Goal: Transaction & Acquisition: Purchase product/service

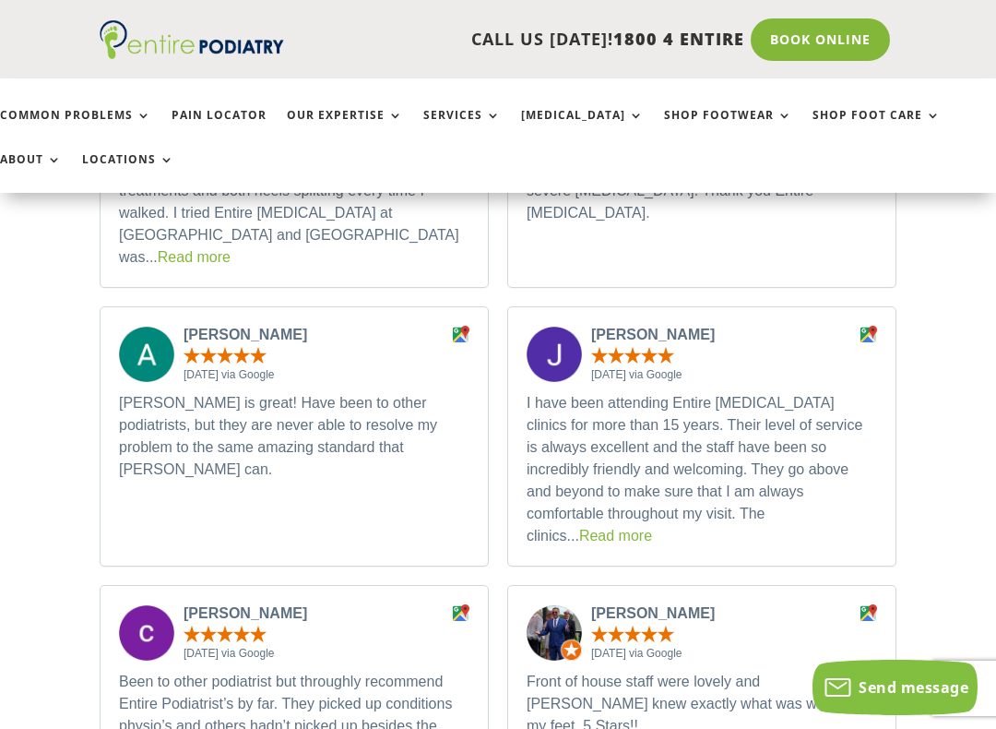
scroll to position [6078, 0]
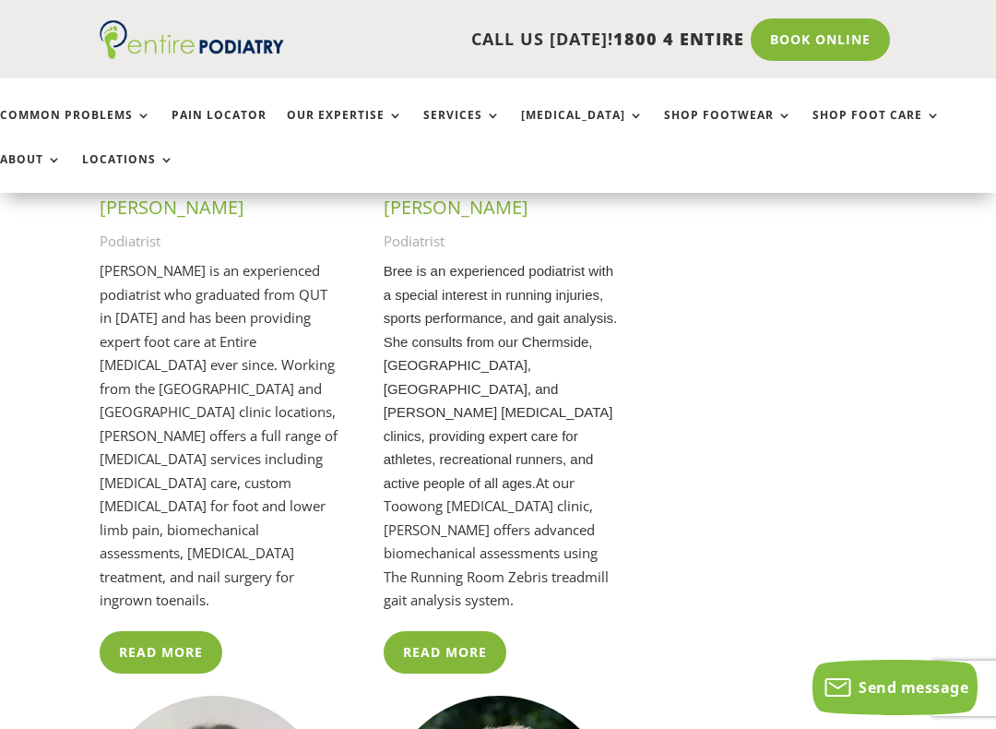
scroll to position [3333, 0]
click at [454, 630] on link "Read More" at bounding box center [445, 651] width 123 height 42
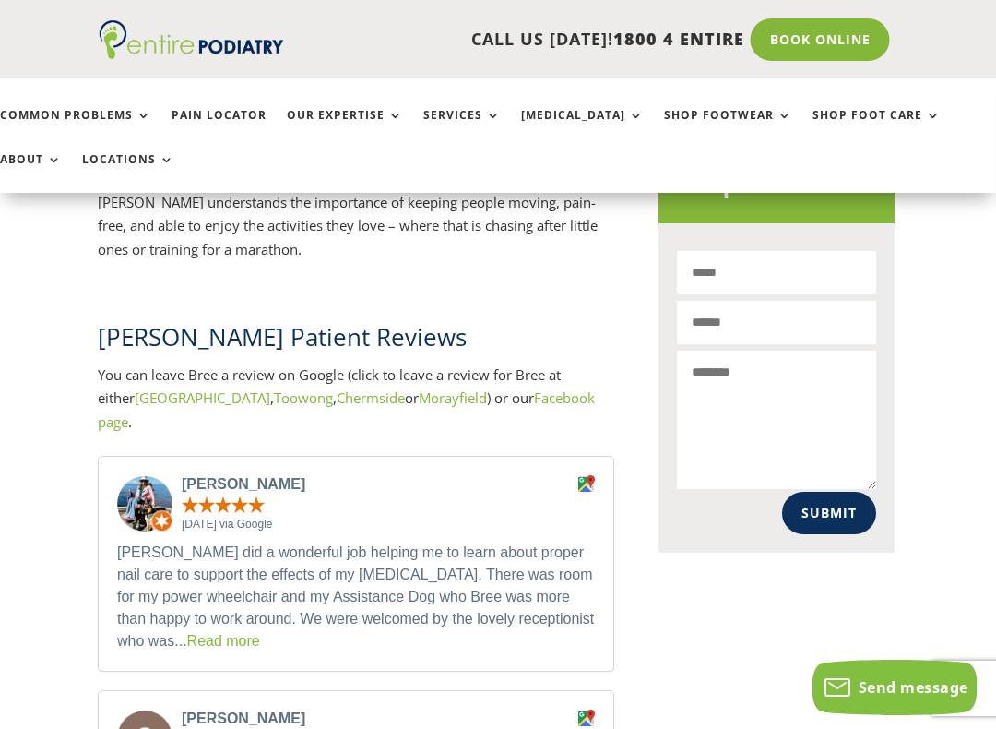
scroll to position [1188, 2]
click at [204, 633] on link "Read more" at bounding box center [223, 641] width 73 height 16
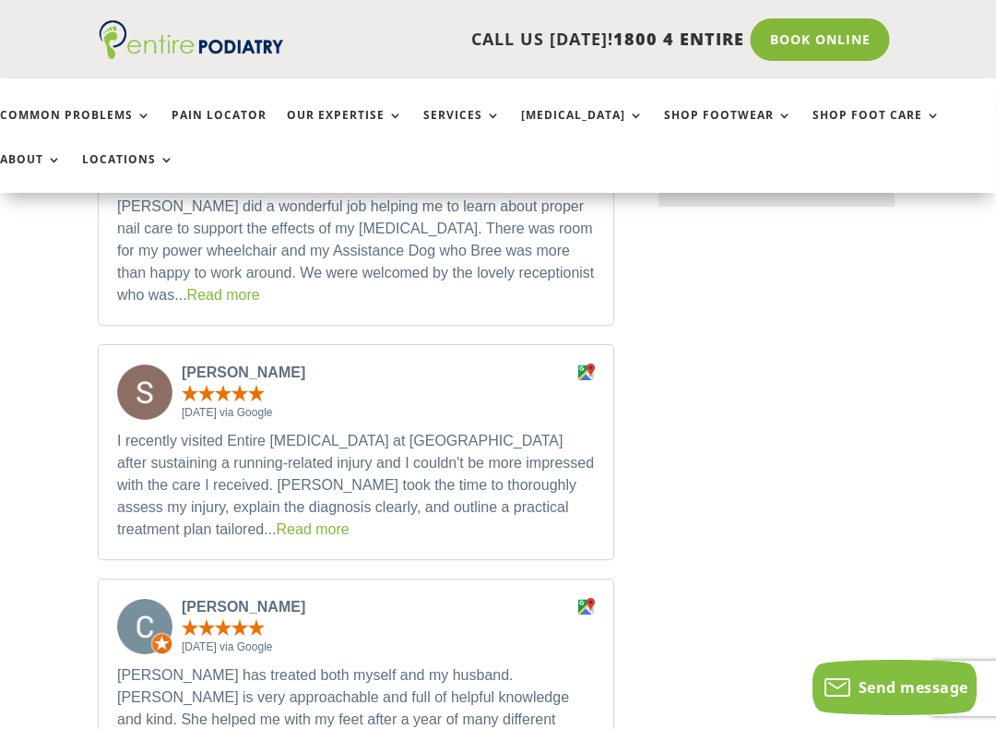
scroll to position [1534, 2]
click at [350, 521] on link "Read more" at bounding box center [313, 529] width 73 height 16
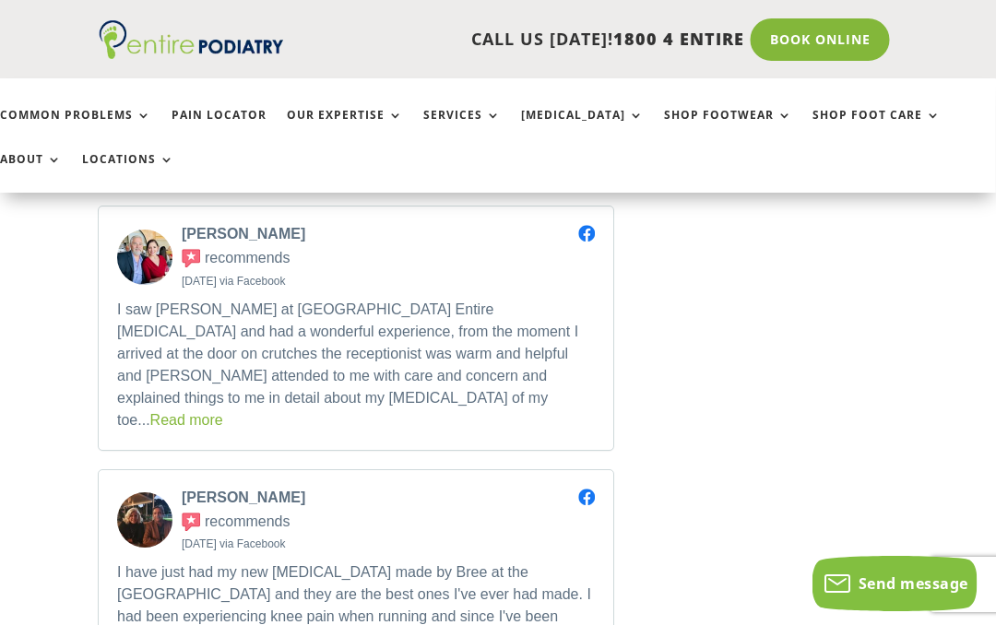
scroll to position [3032, 2]
click at [713, 114] on link "Shop Footwear" at bounding box center [728, 129] width 128 height 40
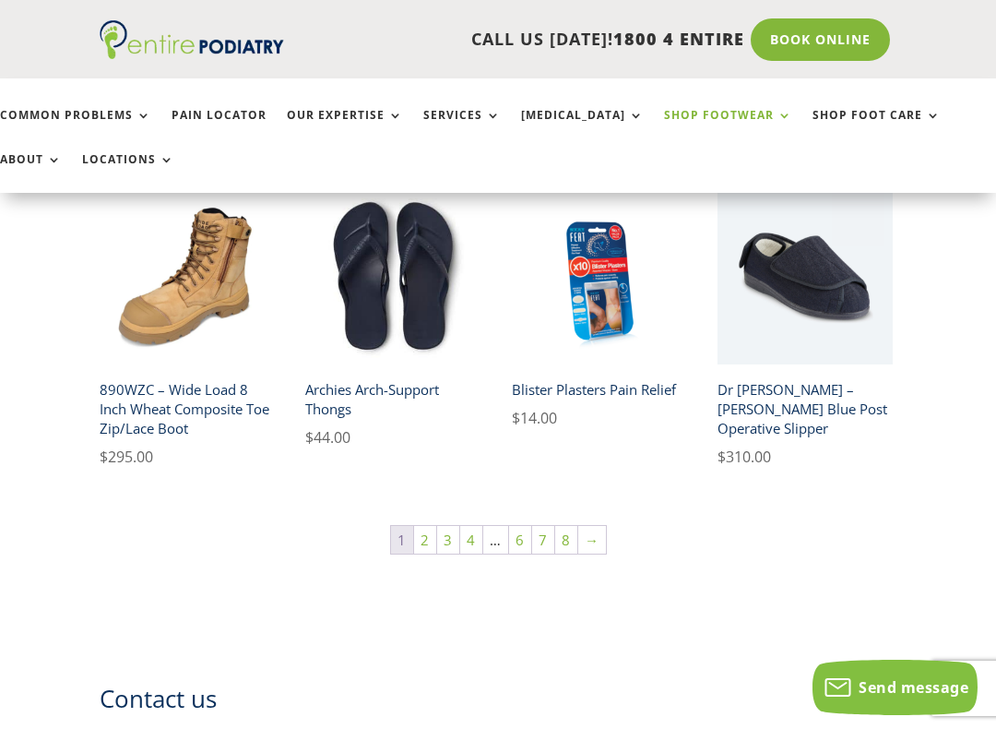
scroll to position [1148, 0]
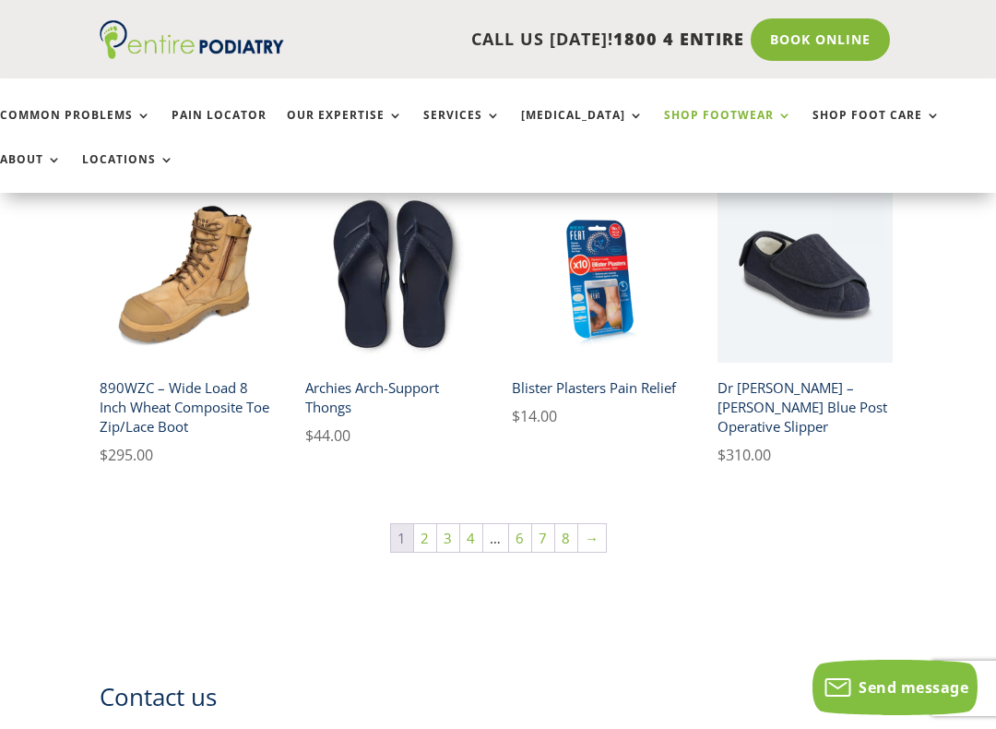
click at [428, 539] on link "2" at bounding box center [425, 538] width 22 height 28
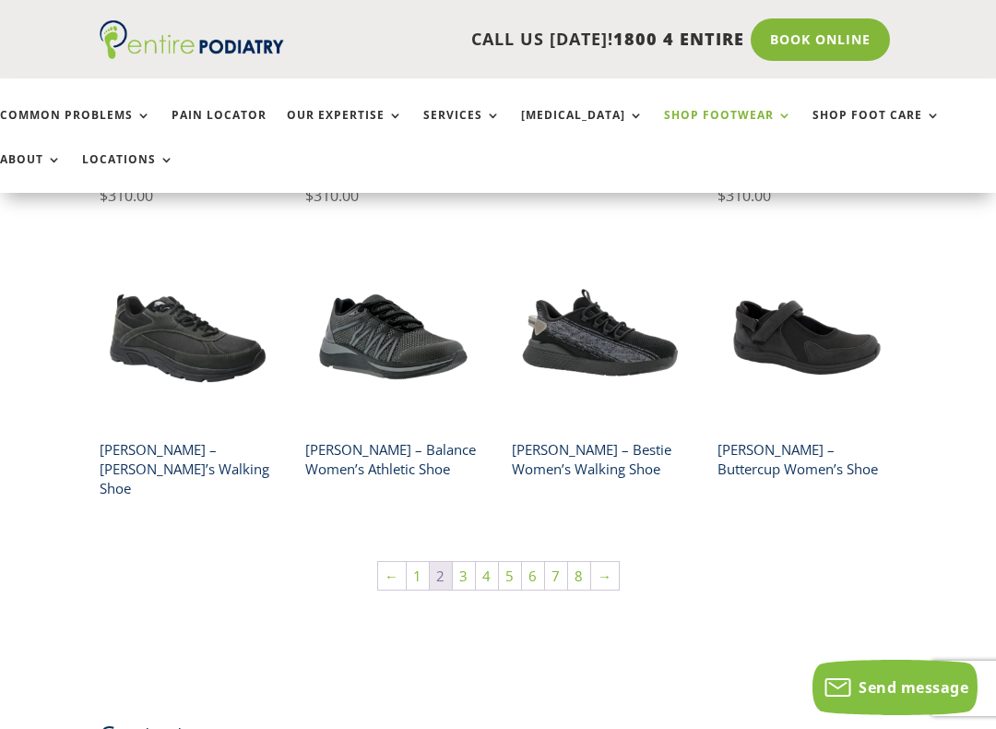
scroll to position [1085, 0]
click at [460, 563] on link "3" at bounding box center [464, 577] width 22 height 28
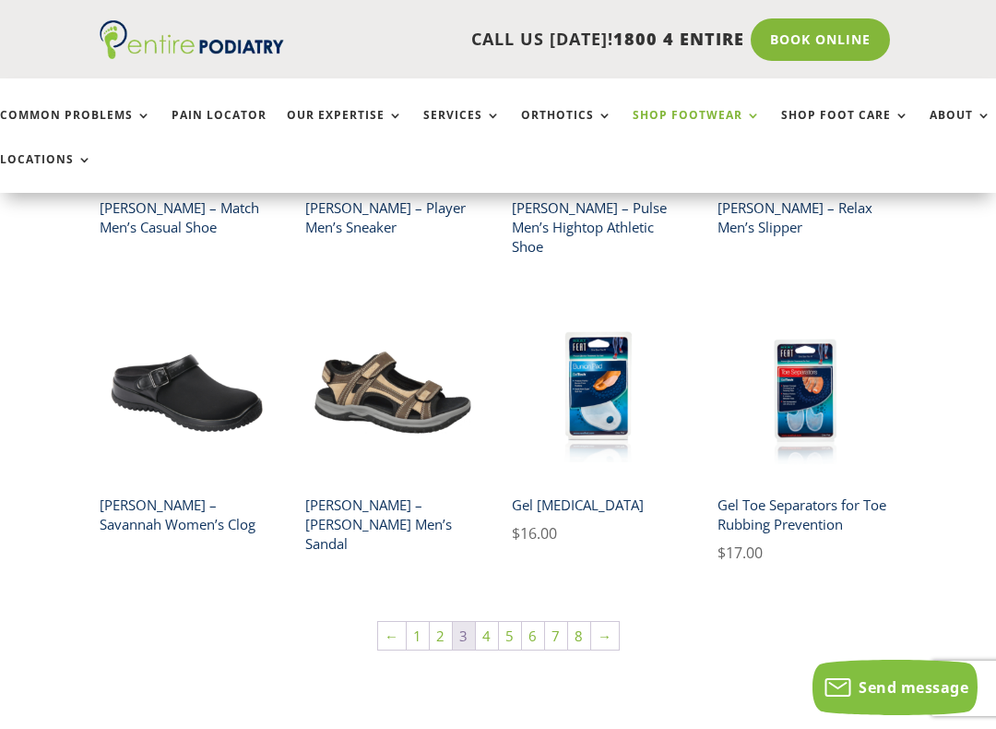
scroll to position [995, 0]
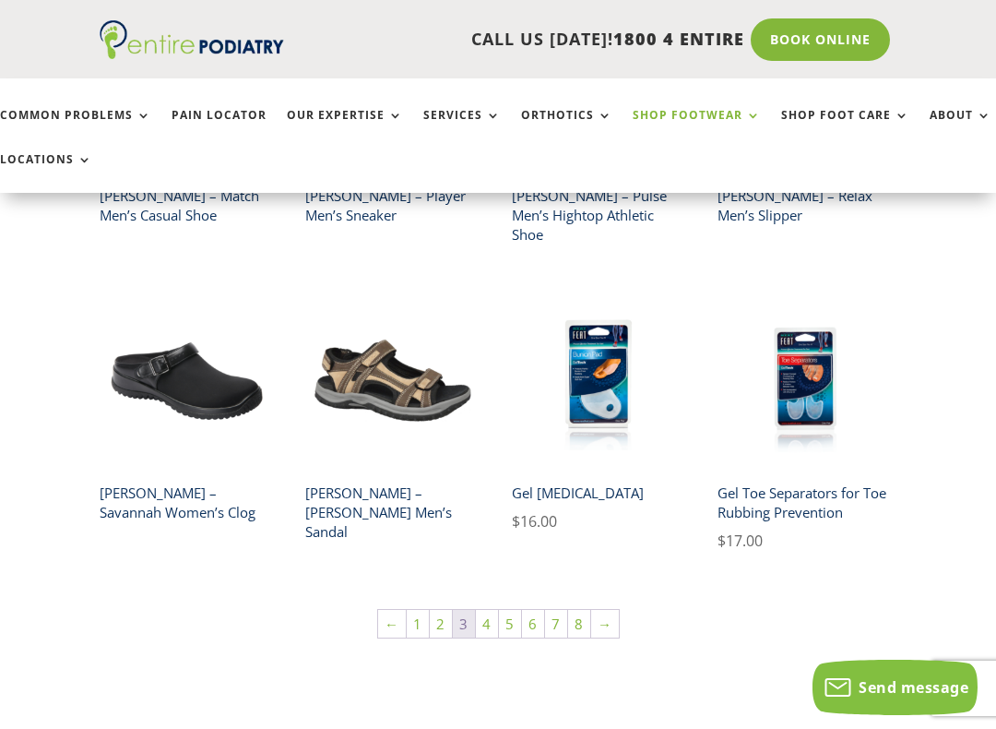
click at [487, 610] on link "4" at bounding box center [487, 624] width 22 height 28
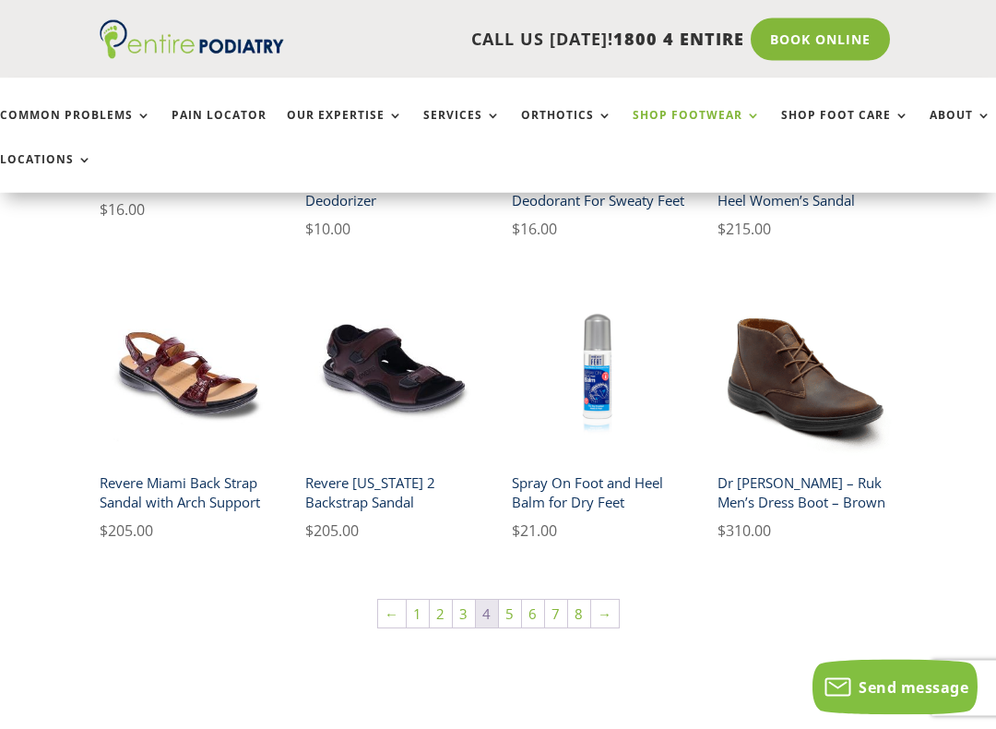
scroll to position [995, 0]
click at [507, 612] on link "5" at bounding box center [510, 613] width 22 height 28
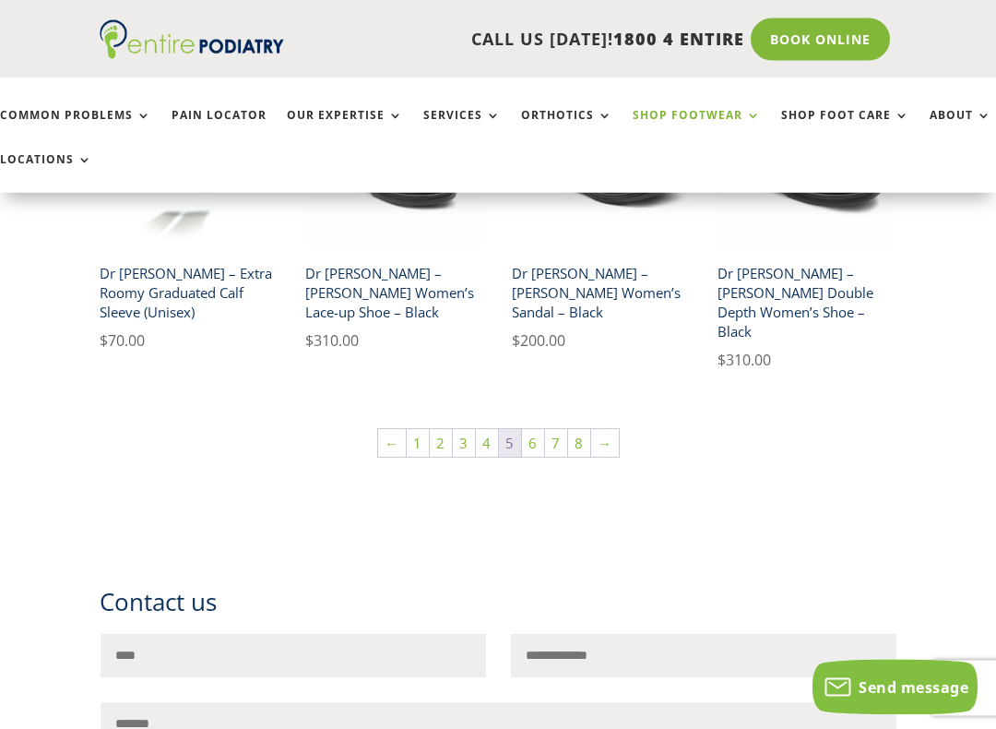
scroll to position [1262, 0]
click at [530, 429] on link "6" at bounding box center [533, 443] width 22 height 28
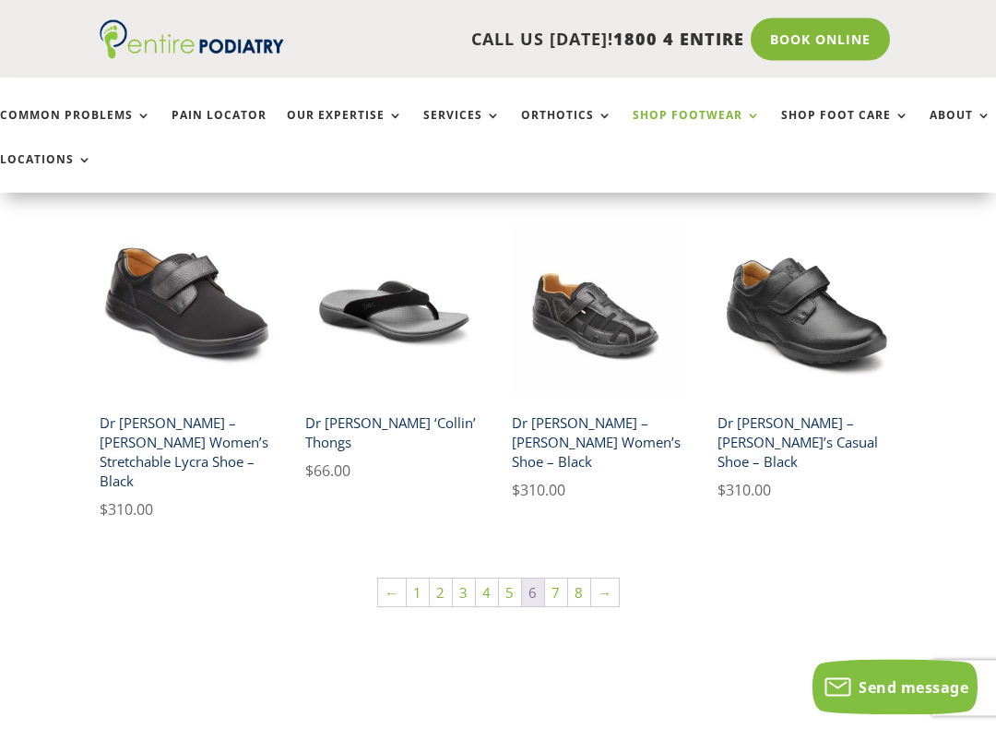
scroll to position [1113, 0]
click at [560, 578] on link "7" at bounding box center [556, 592] width 22 height 28
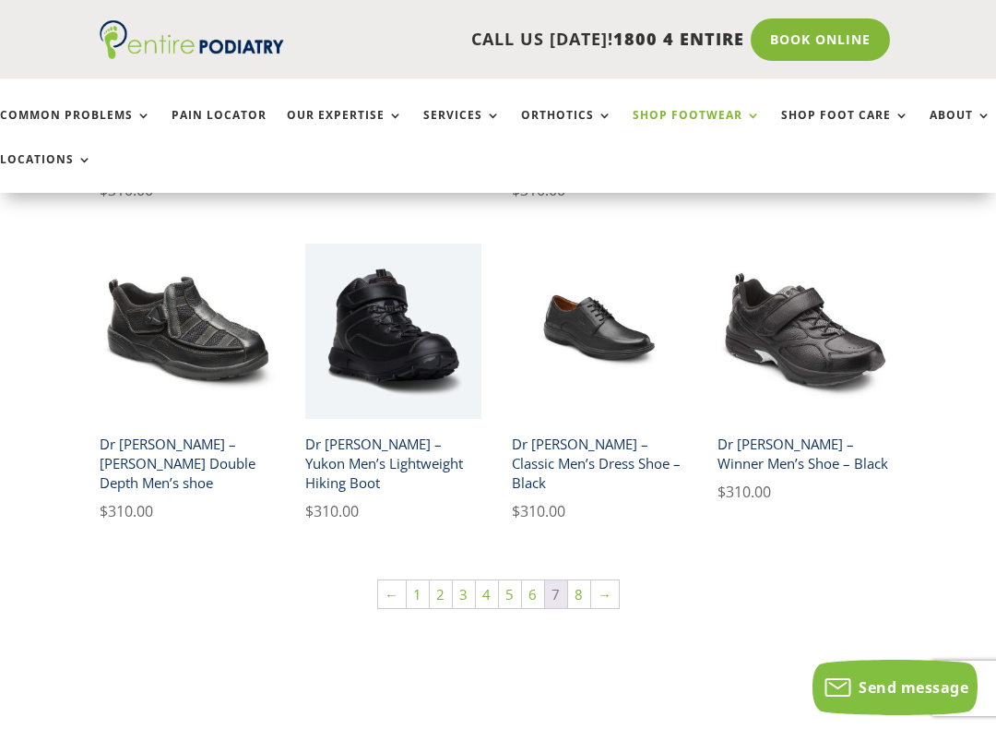
scroll to position [1127, 0]
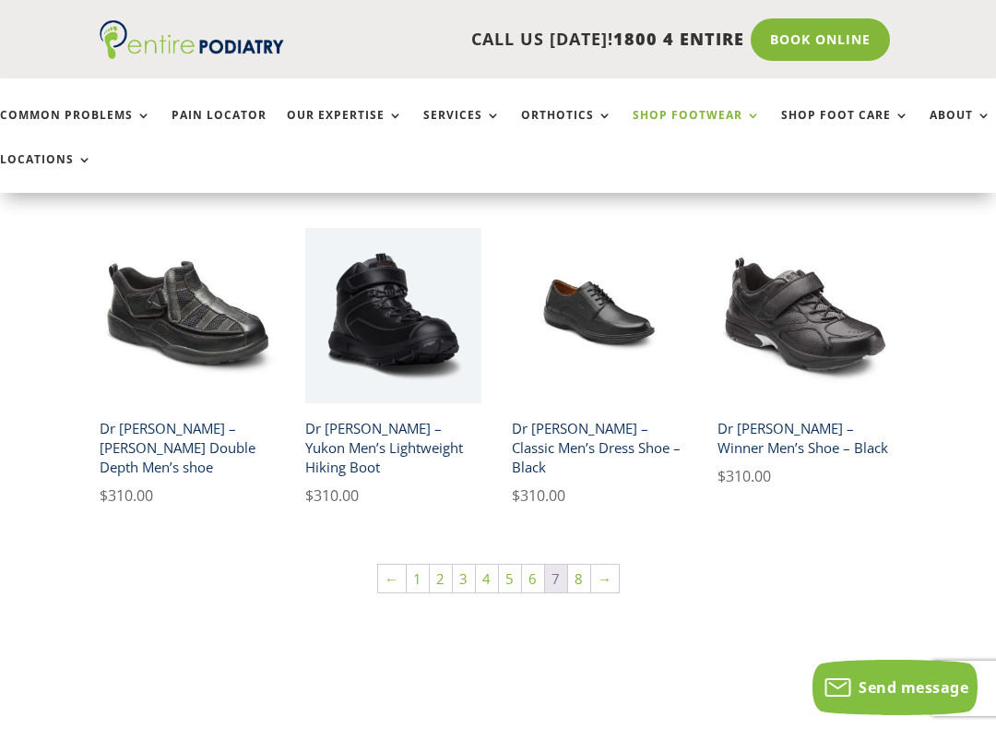
click at [577, 564] on link "8" at bounding box center [579, 578] width 22 height 28
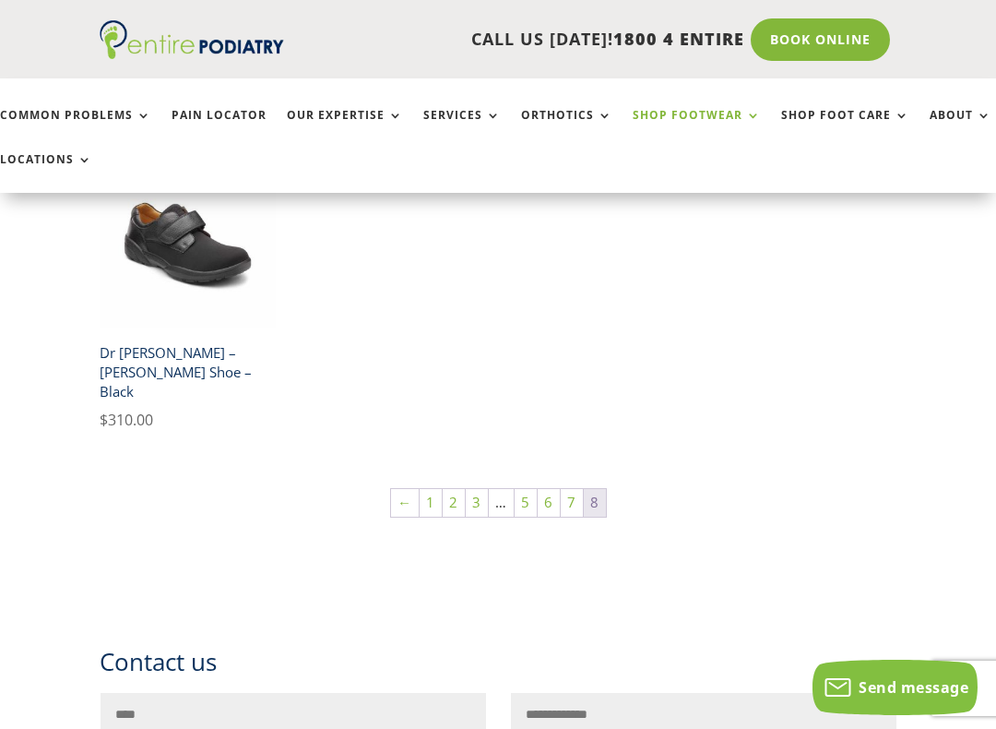
scroll to position [861, 0]
click at [453, 490] on link "2" at bounding box center [454, 504] width 22 height 28
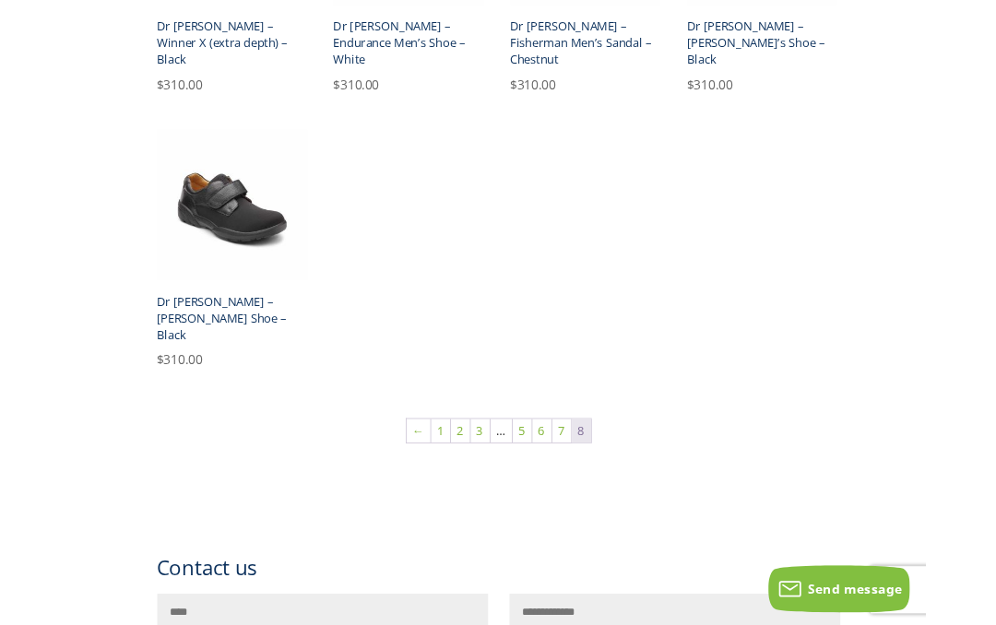
scroll to position [914, 0]
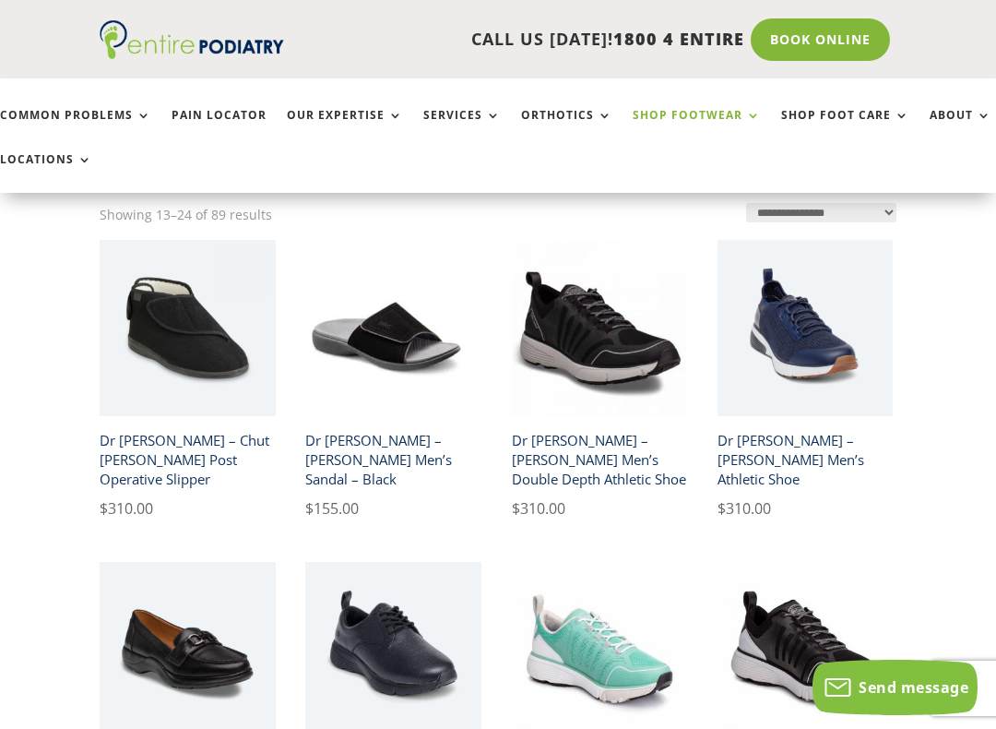
scroll to position [578, 0]
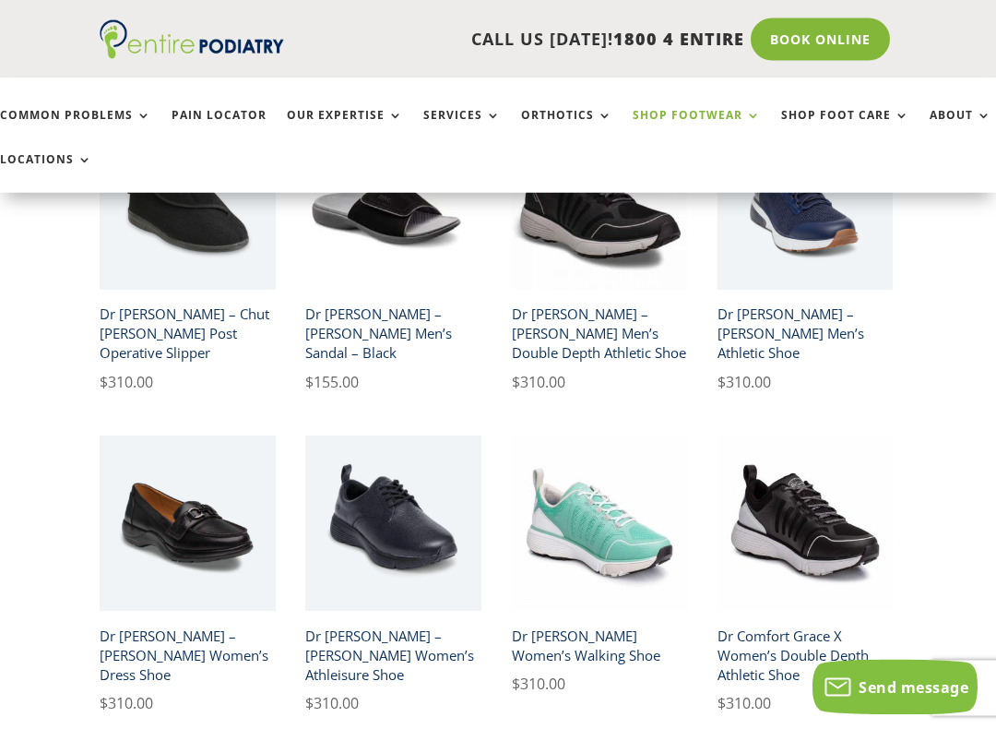
click at [614, 546] on img at bounding box center [600, 524] width 176 height 176
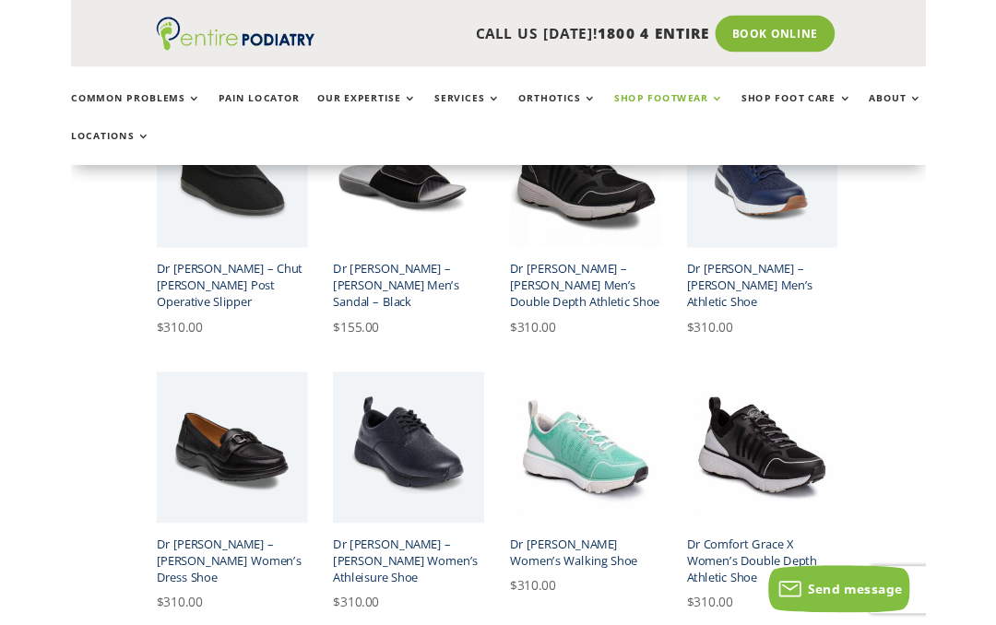
scroll to position [631, 0]
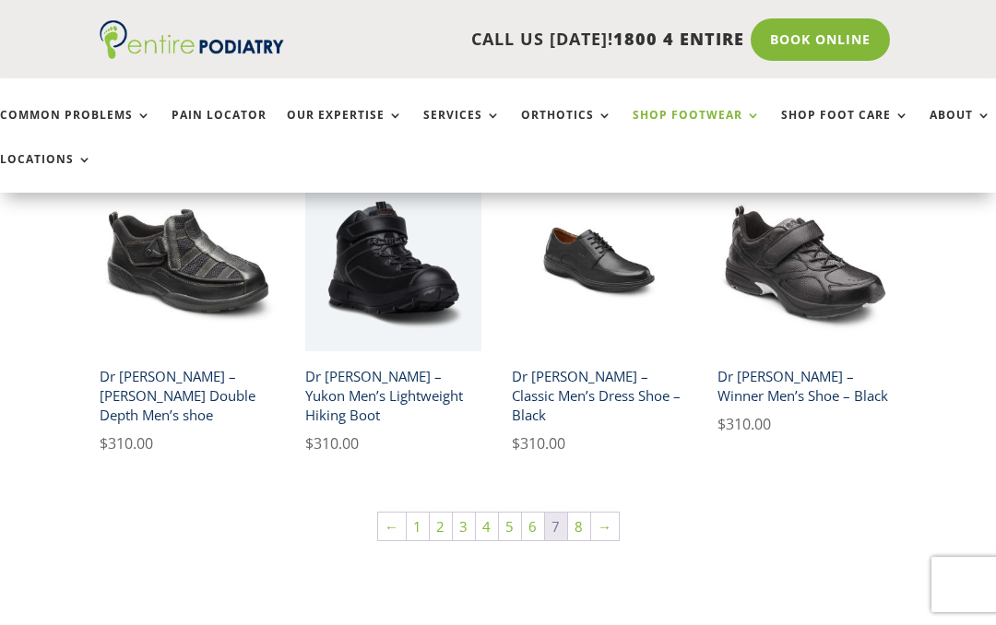
scroll to position [1179, 0]
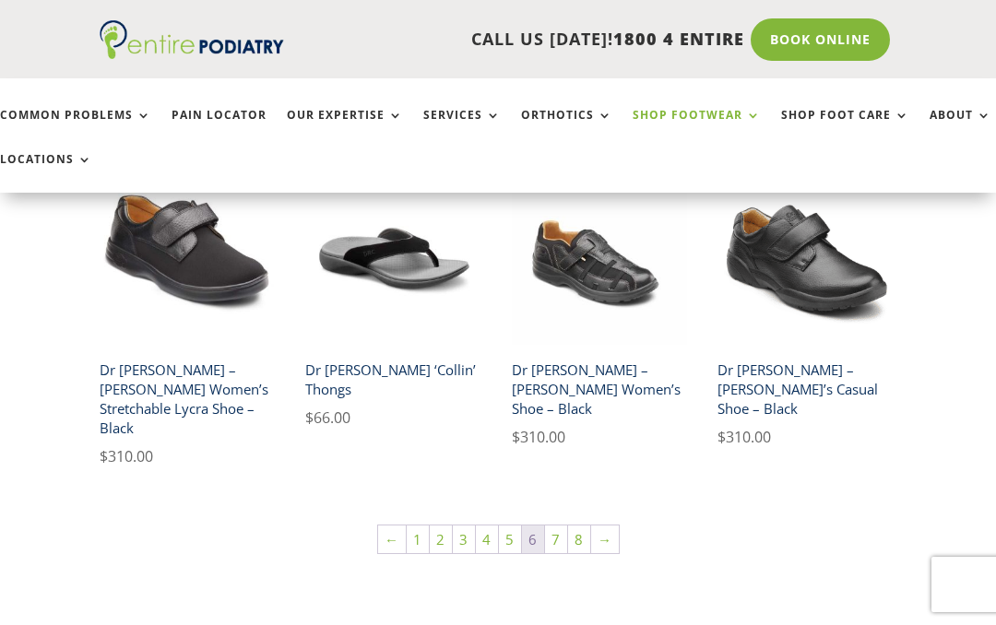
scroll to position [1166, 0]
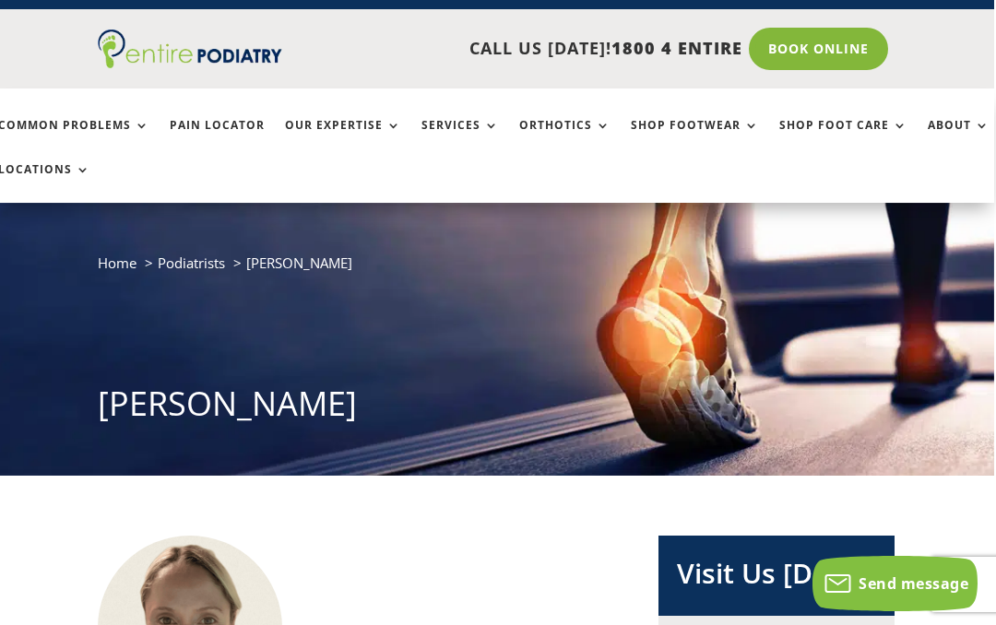
scroll to position [0, 2]
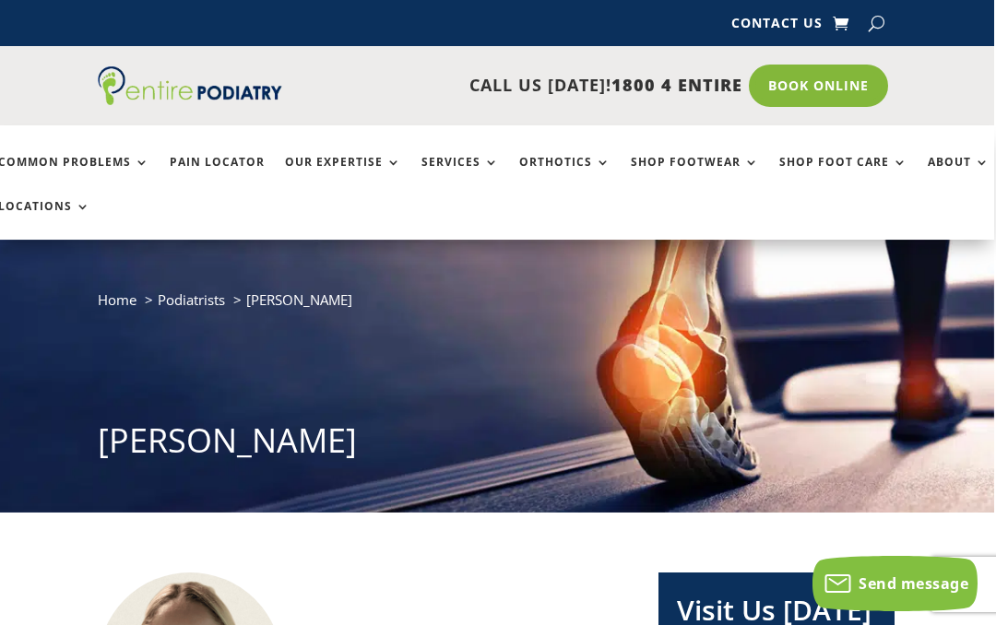
click at [869, 166] on link "Shop Foot Care" at bounding box center [843, 176] width 128 height 40
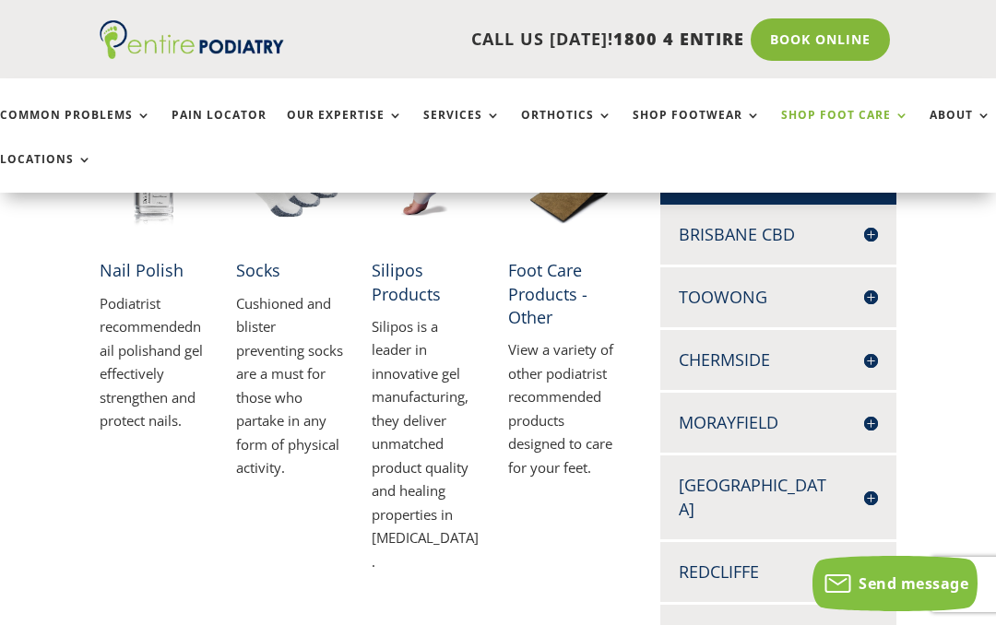
scroll to position [428, 0]
click at [863, 417] on h4 "Morayfield" at bounding box center [778, 423] width 199 height 23
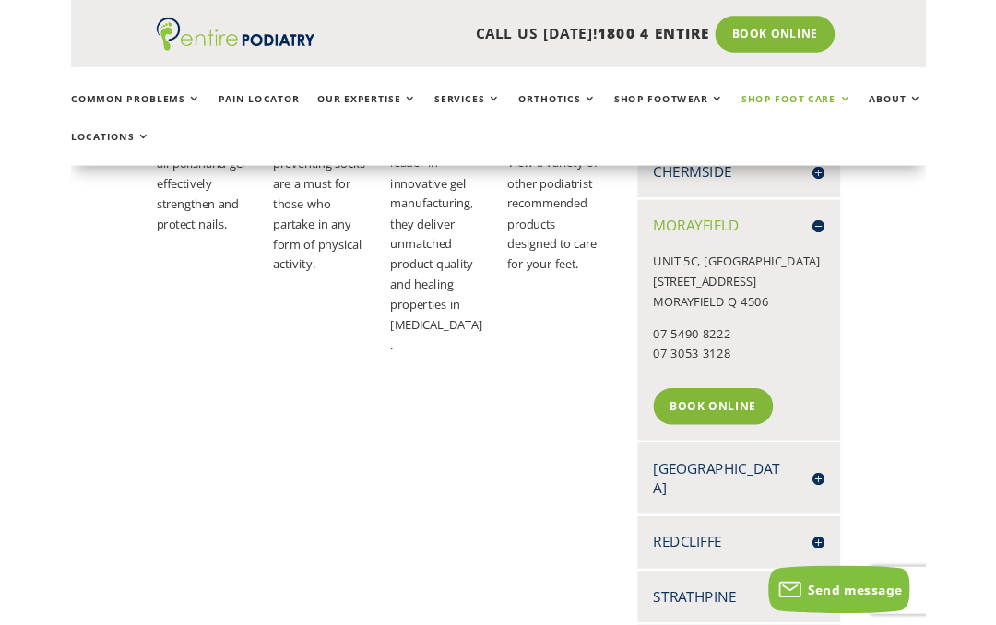
scroll to position [641, 0]
